Goal: Transaction & Acquisition: Purchase product/service

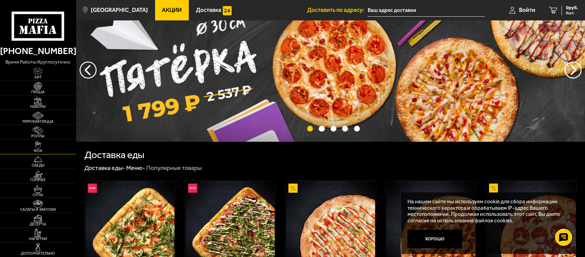
scroll to position [68, 0]
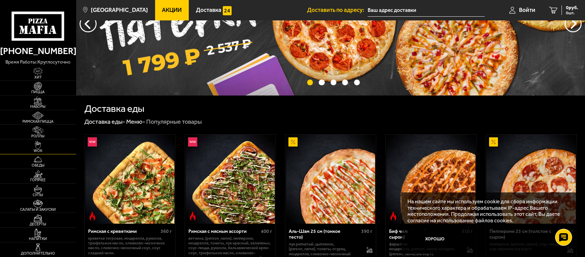
click at [39, 149] on span "WOK" at bounding box center [38, 151] width 76 height 4
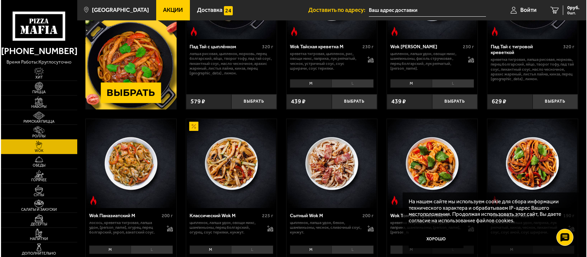
scroll to position [136, 0]
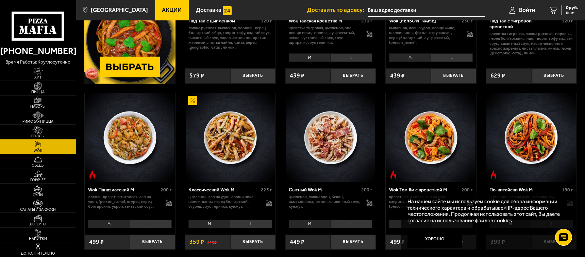
click at [143, 143] on img at bounding box center [129, 137] width 89 height 89
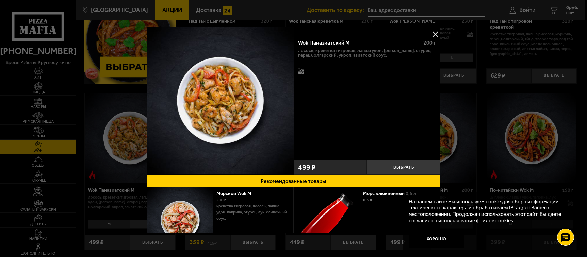
click at [213, 122] on img at bounding box center [220, 100] width 147 height 147
click at [223, 82] on img at bounding box center [220, 100] width 147 height 147
click at [432, 32] on button at bounding box center [435, 34] width 10 height 10
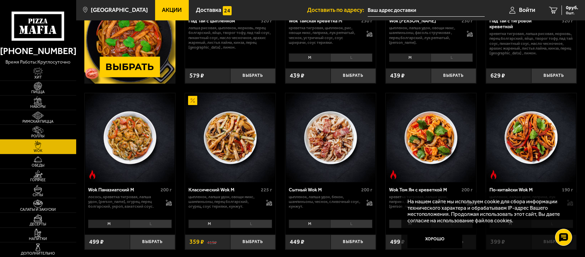
click at [251, 141] on img at bounding box center [230, 137] width 89 height 89
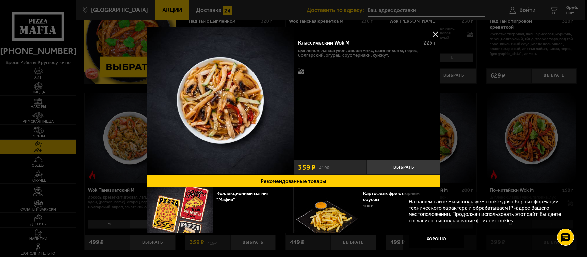
click at [434, 35] on button at bounding box center [435, 34] width 10 height 10
